Goal: Information Seeking & Learning: Understand process/instructions

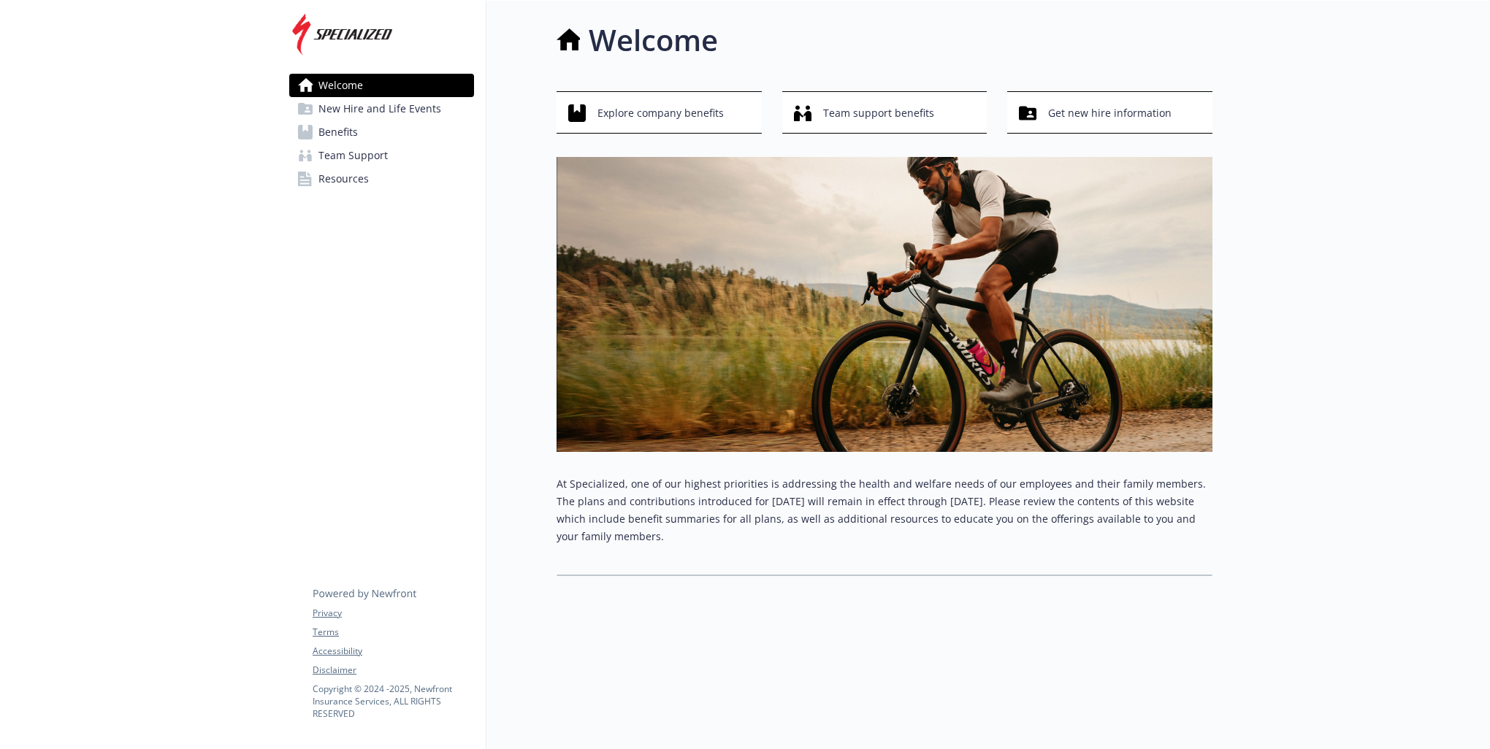
click at [353, 130] on span "Benefits" at bounding box center [337, 132] width 39 height 23
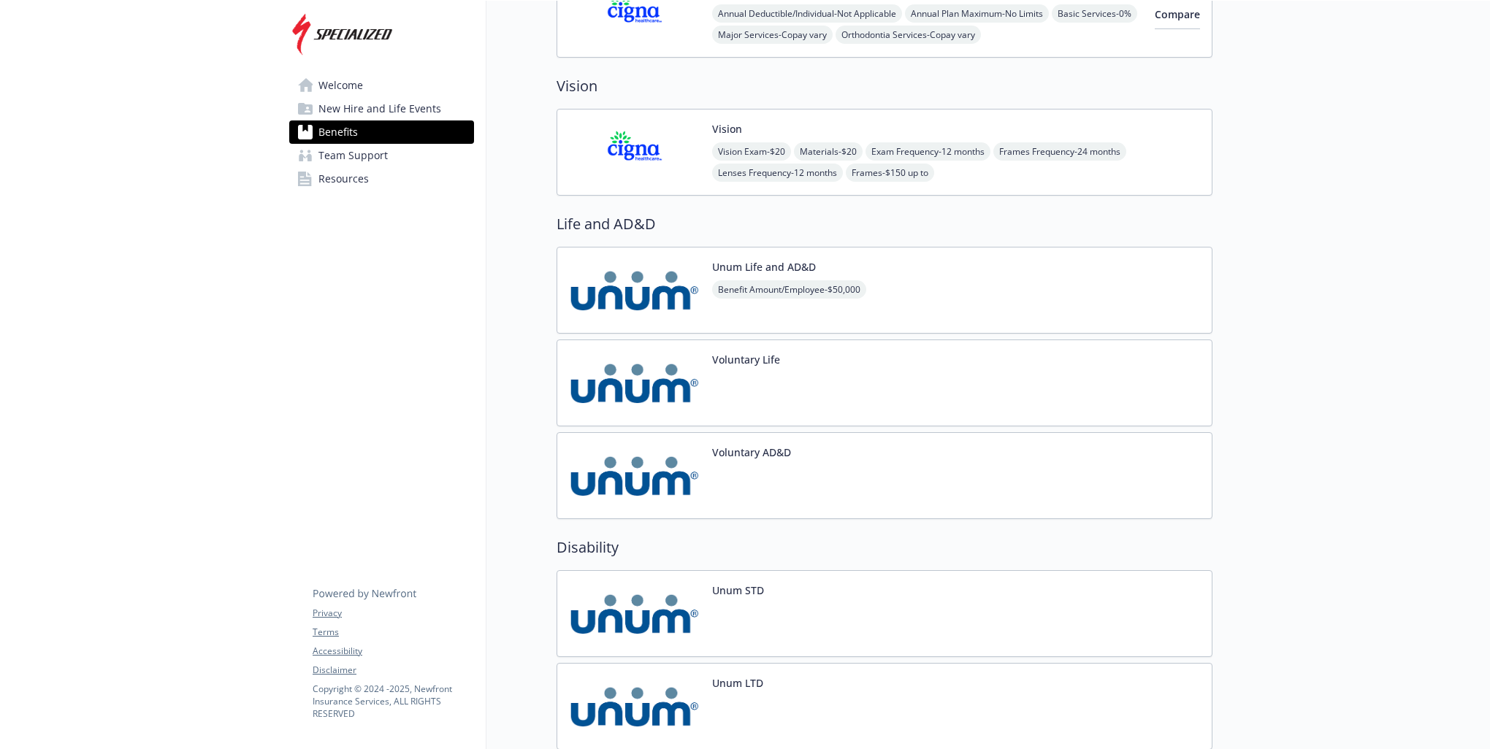
scroll to position [316, 0]
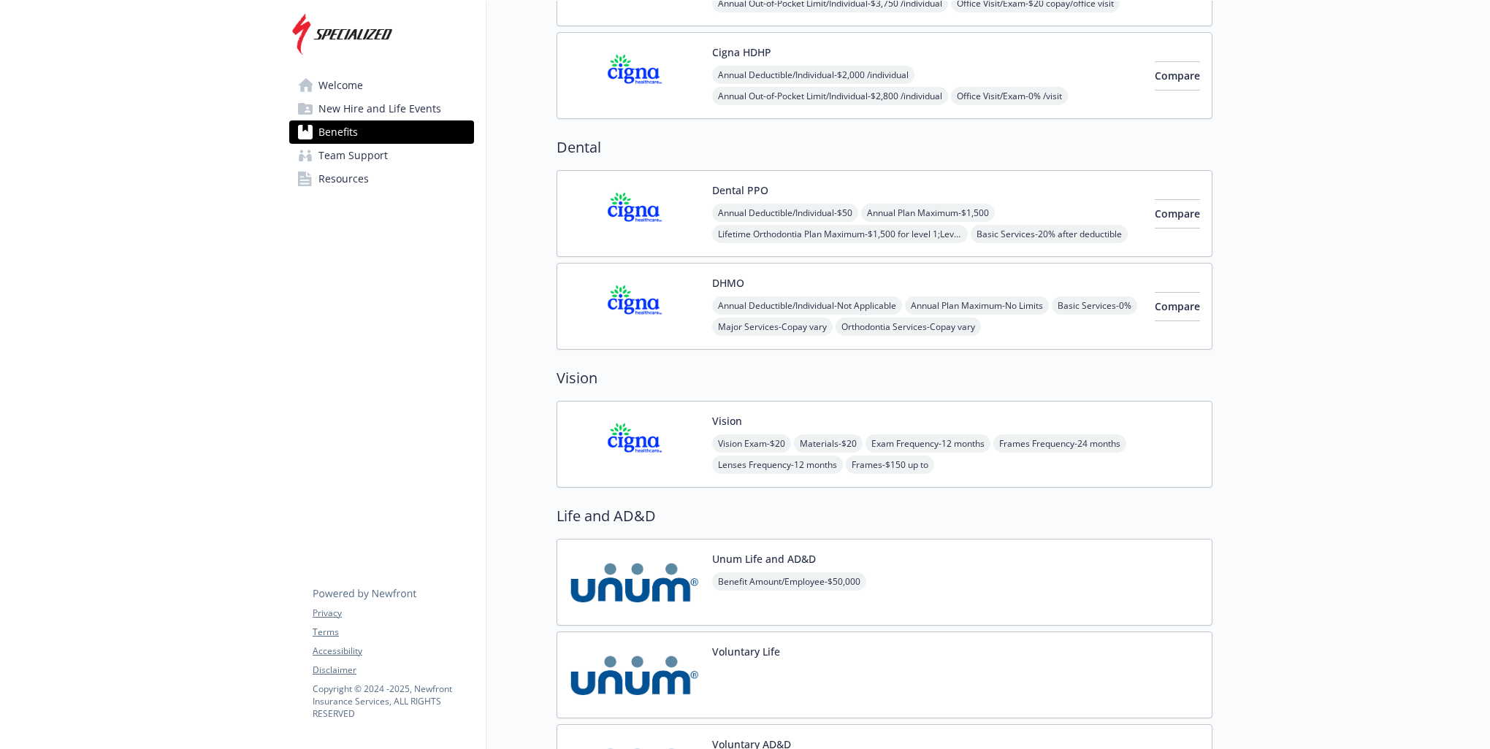
click at [631, 443] on img at bounding box center [634, 444] width 131 height 62
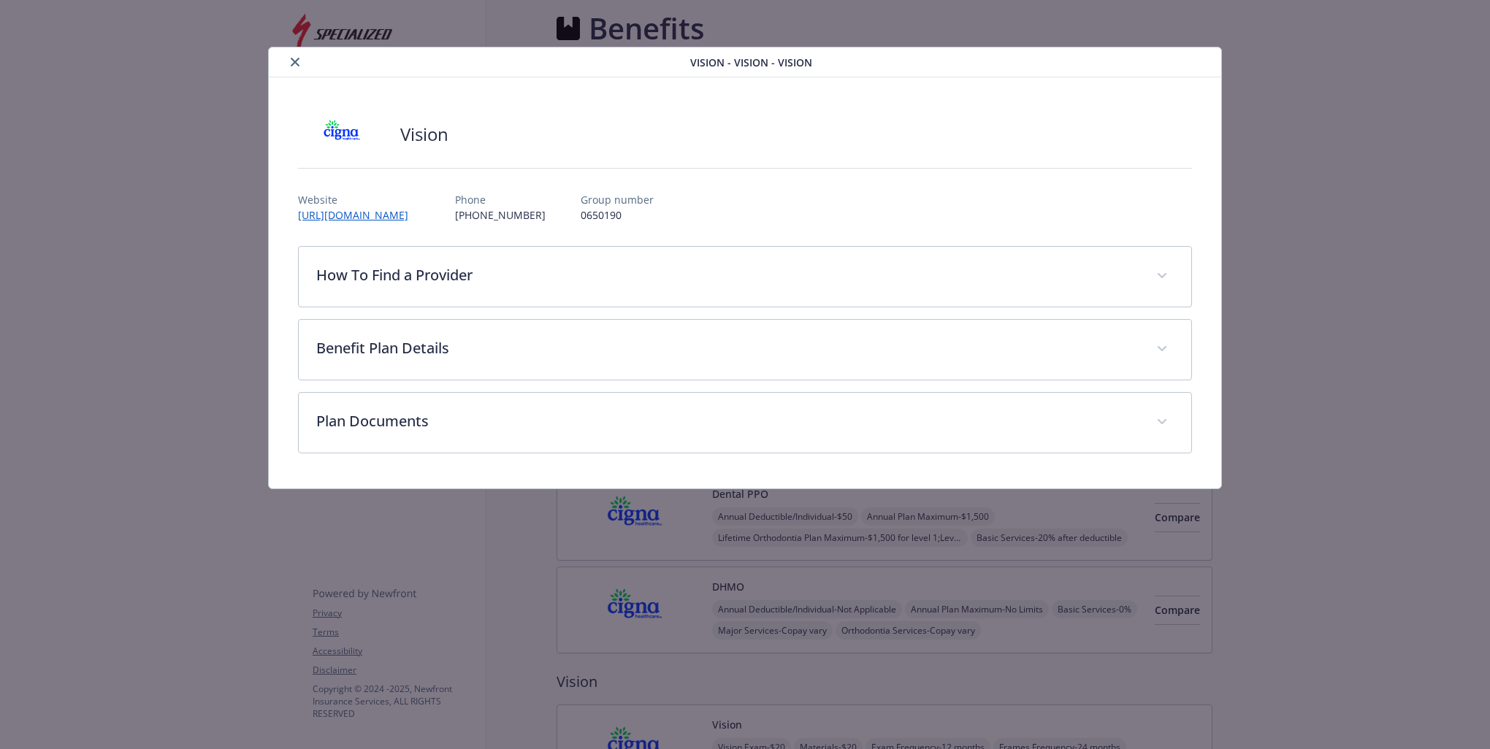
scroll to position [316, 0]
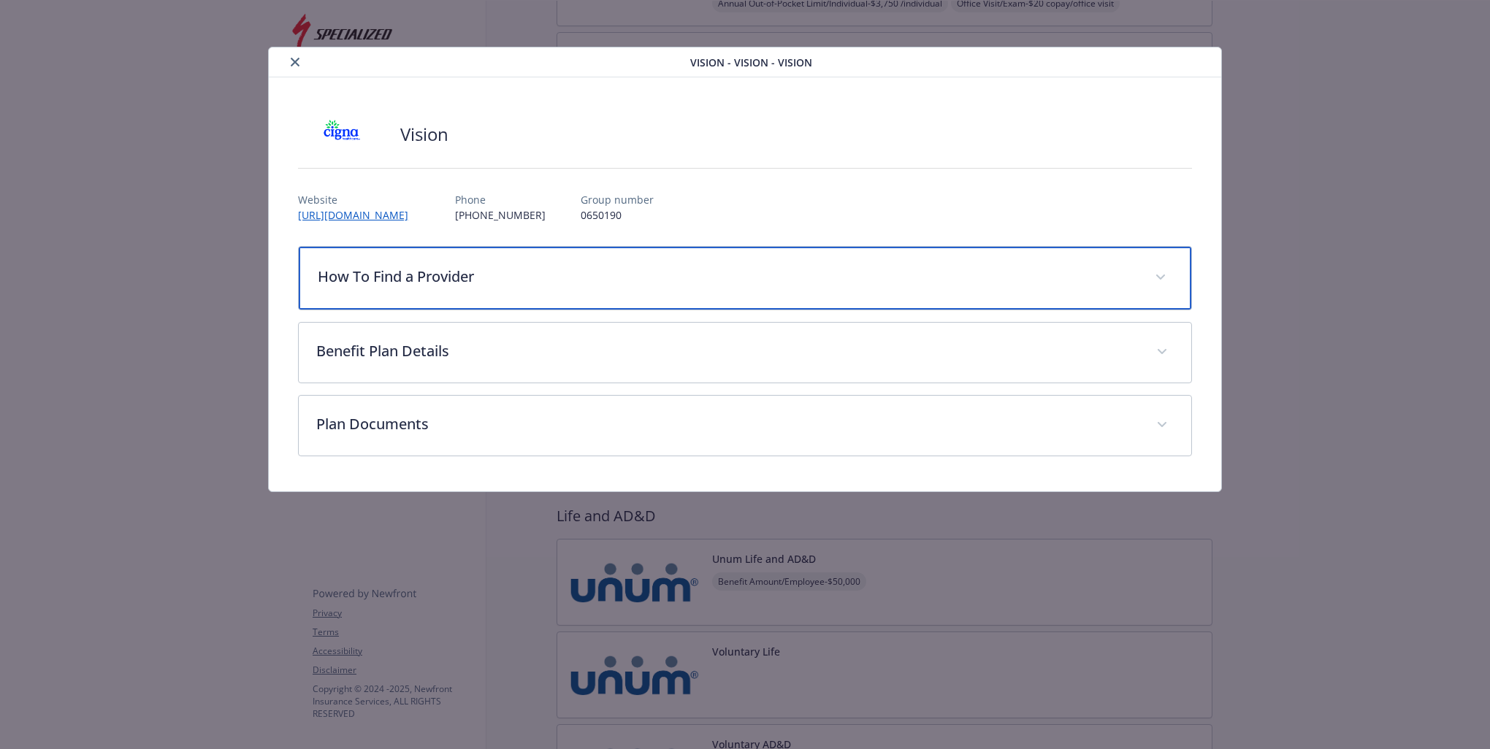
click at [562, 270] on p "How To Find a Provider" at bounding box center [727, 277] width 819 height 22
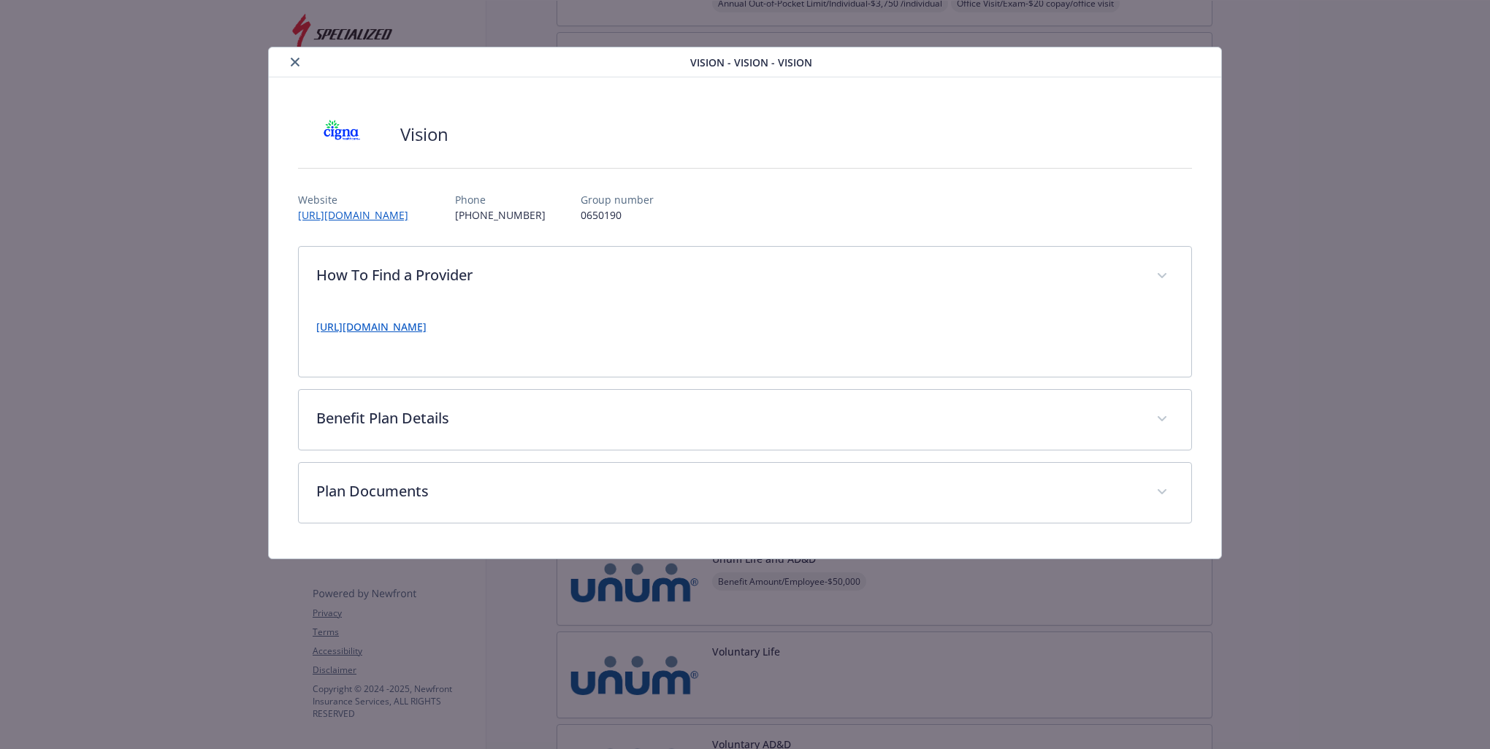
click at [427, 329] on link "[URL][DOMAIN_NAME]" at bounding box center [371, 327] width 110 height 14
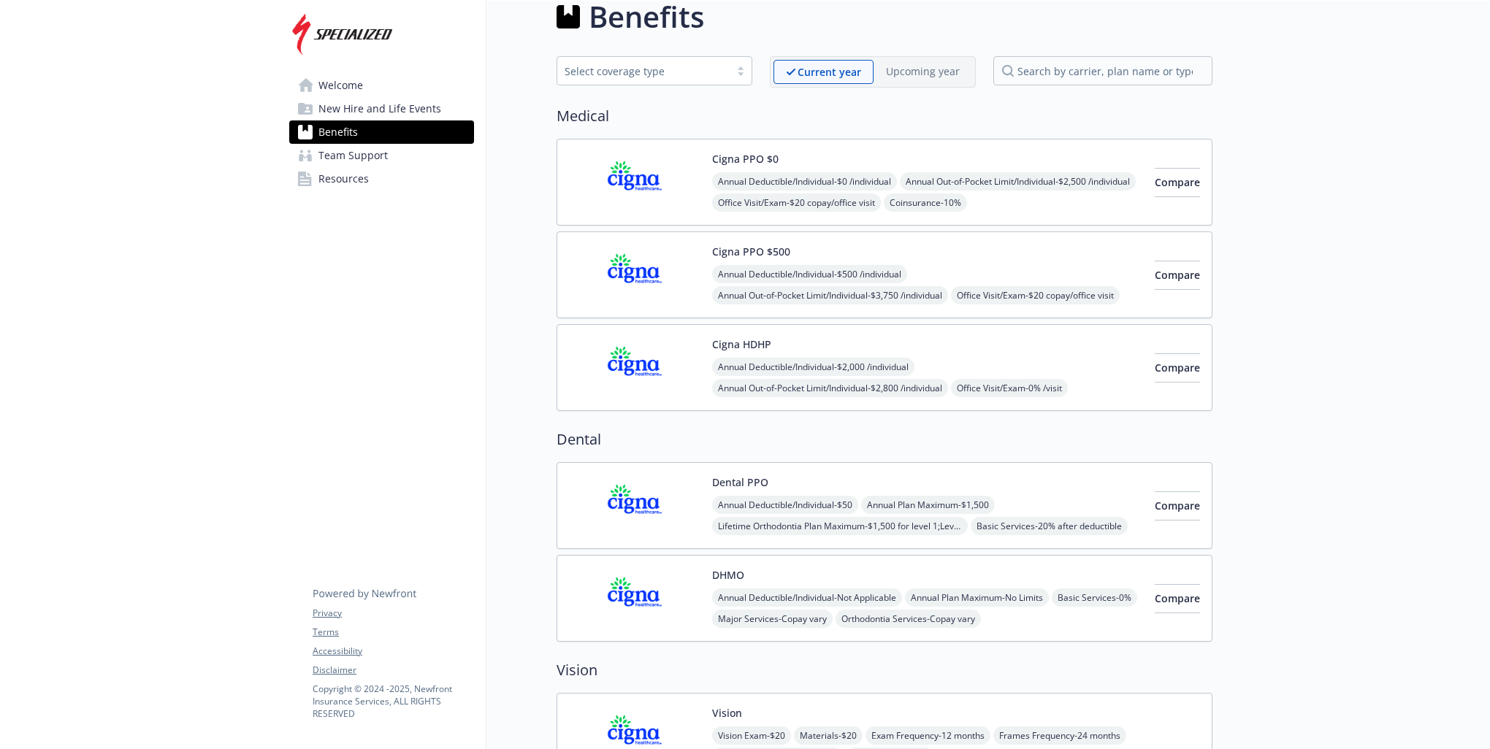
scroll to position [242, 0]
